Goal: Transaction & Acquisition: Purchase product/service

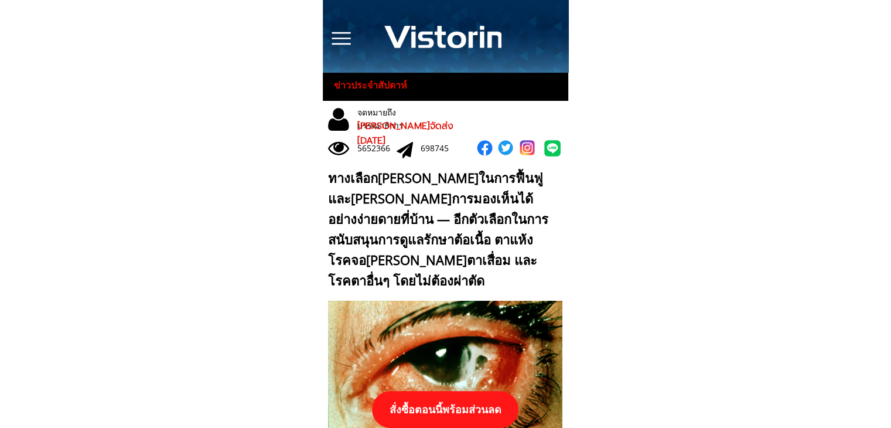
click at [475, 405] on p "สั่งซื้อตอนนี้พร้อมส่วนลด" at bounding box center [445, 409] width 146 height 37
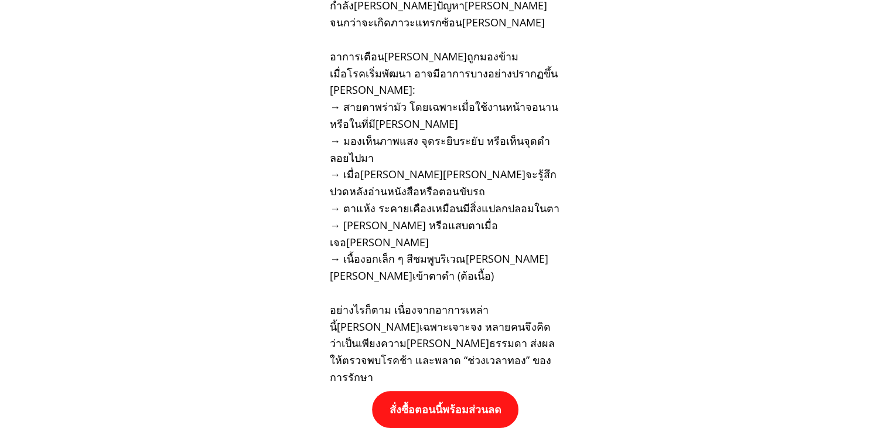
scroll to position [12166, 0]
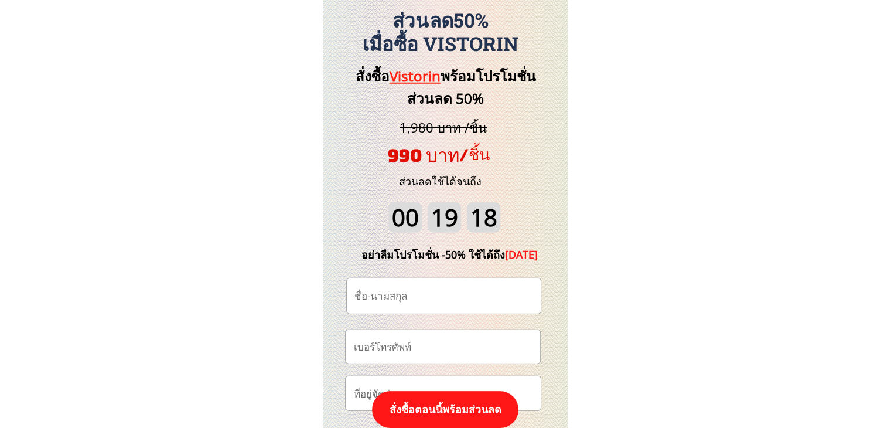
click at [446, 298] on input "text" at bounding box center [443, 295] width 185 height 35
paste input "รำพึง สาดจุ้ย"
type input "รำพึง สาดจุ้ย"
click at [463, 346] on input "tel" at bounding box center [442, 346] width 185 height 33
paste input "0613143405"
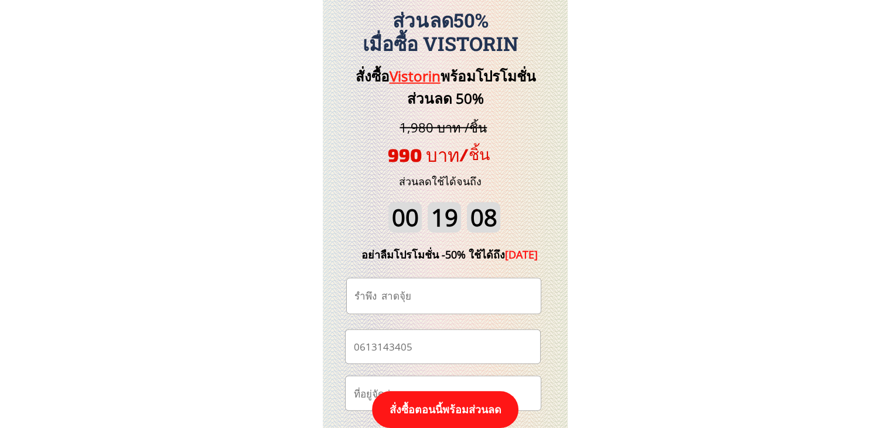
type input "0613143405"
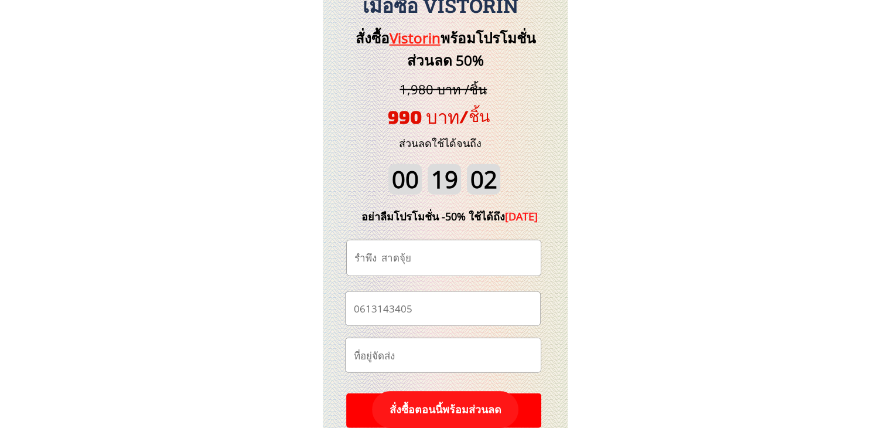
scroll to position [12224, 0]
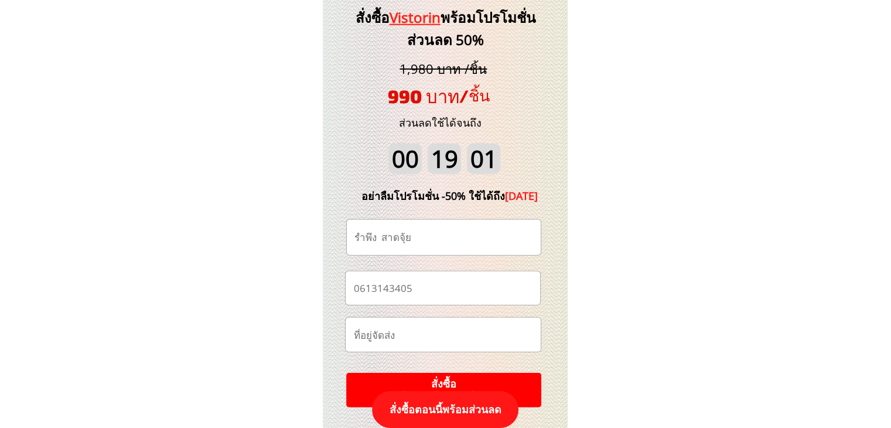
click at [459, 334] on input "text" at bounding box center [442, 334] width 185 height 34
paste input "30/6 หมุ่7 ต ห้วยถั่วเหนือ อ หนองบัว จ นครสวรรค์ 60110 บ ลังย้อย"
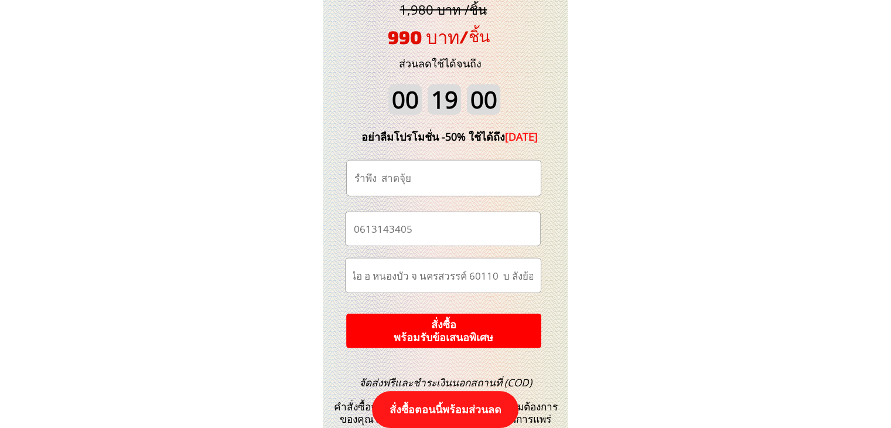
scroll to position [12341, 0]
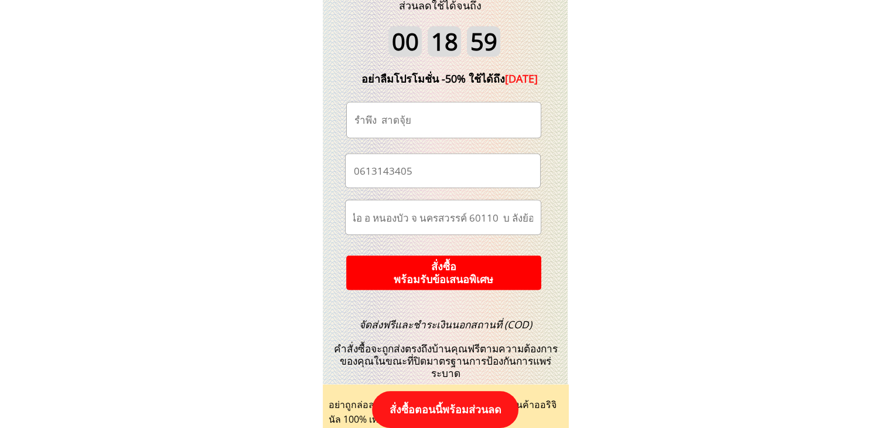
type input "30/6 หมุ่7 ต ห้วยถั่วเหนือ อ หนองบัว จ นครสวรรค์ 60110 บ ลังย้อย"
click at [487, 272] on p "สั่งซื้อ พร้อมรับข้อเสนอพิเศษ" at bounding box center [443, 272] width 197 height 35
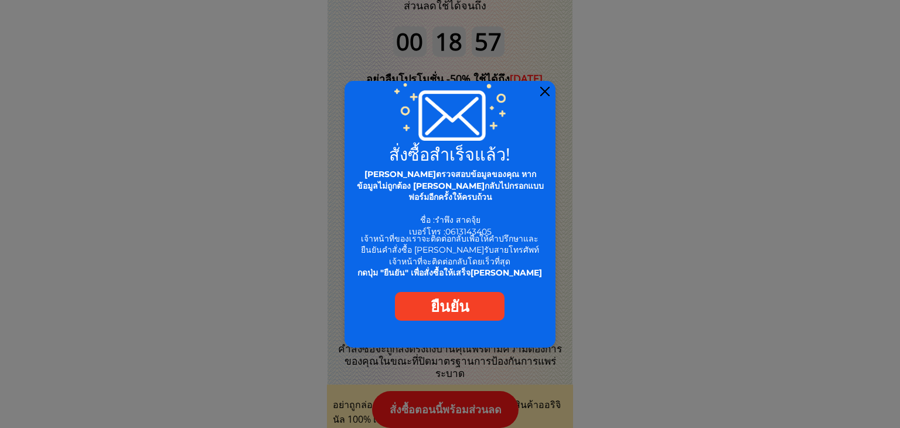
click at [545, 87] on div at bounding box center [544, 91] width 9 height 9
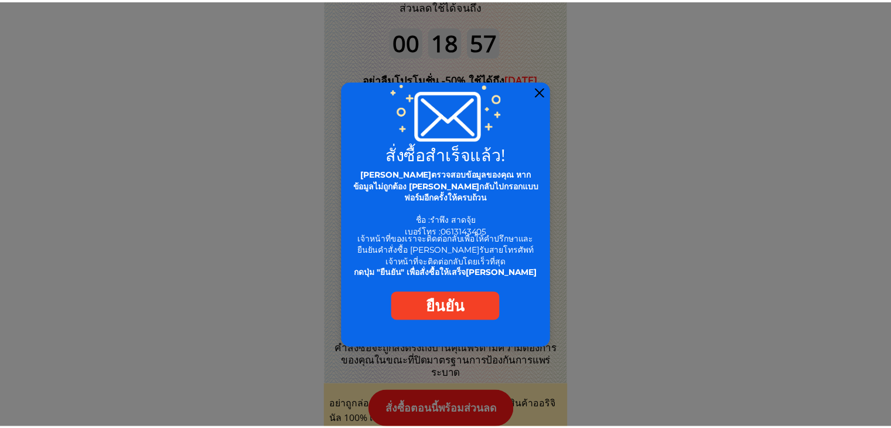
scroll to position [12341, 0]
